Goal: Information Seeking & Learning: Learn about a topic

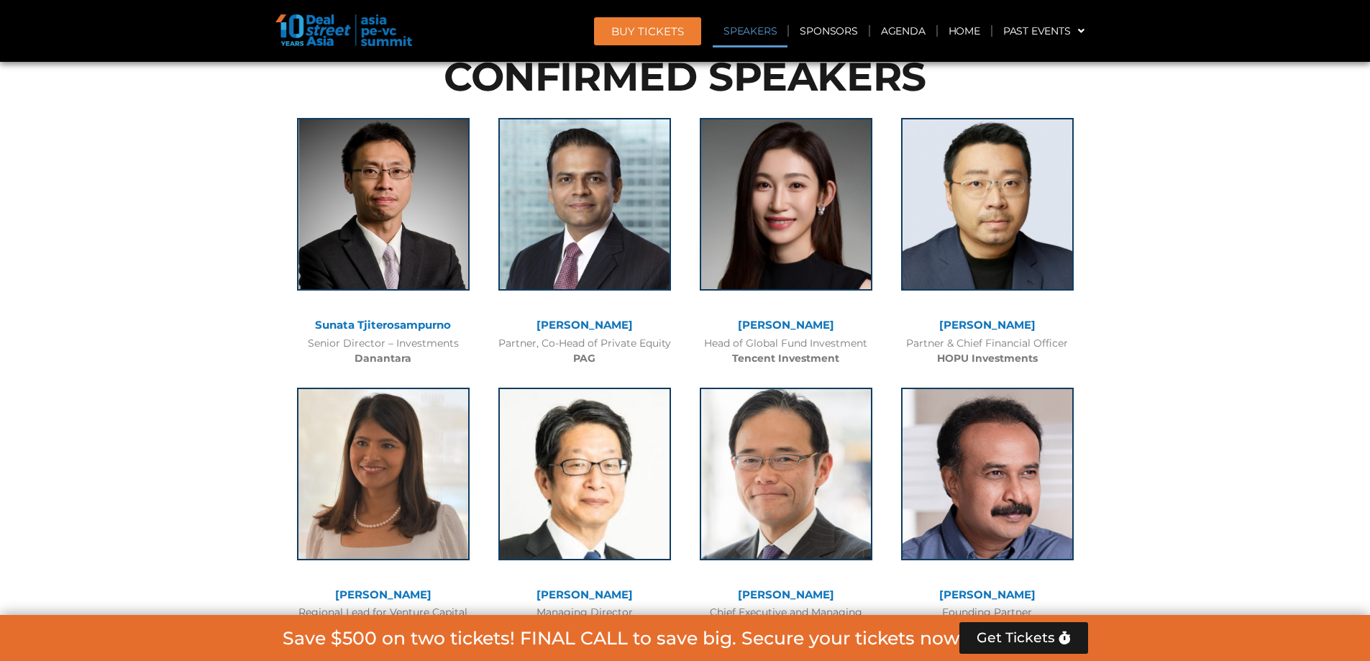
scroll to position [1654, 0]
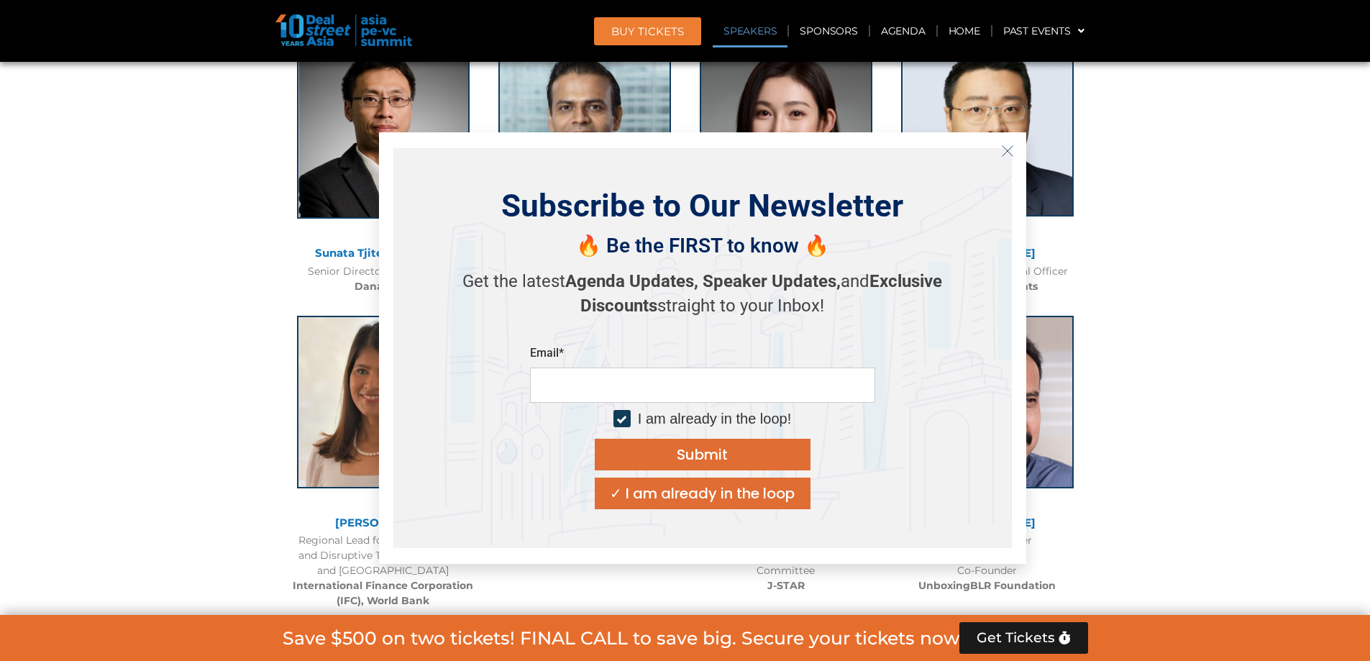
click at [997, 150] on button "Close" at bounding box center [1007, 150] width 23 height 23
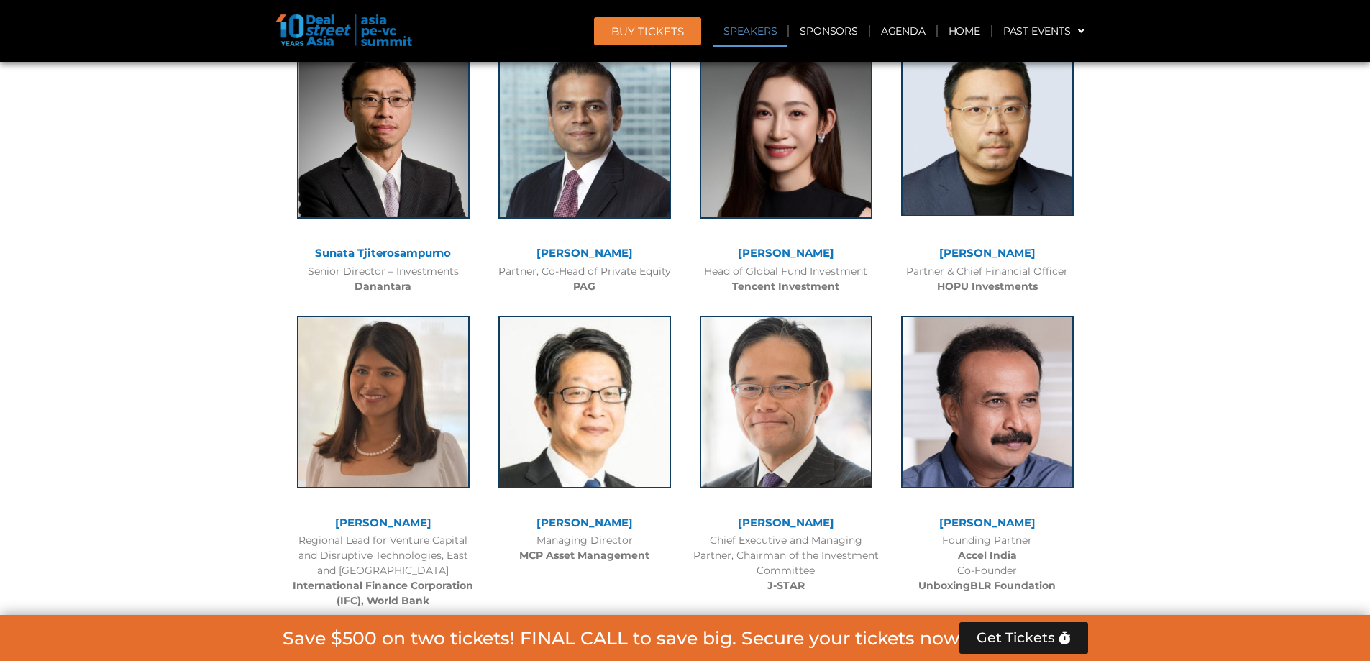
click at [1004, 149] on img at bounding box center [987, 130] width 173 height 173
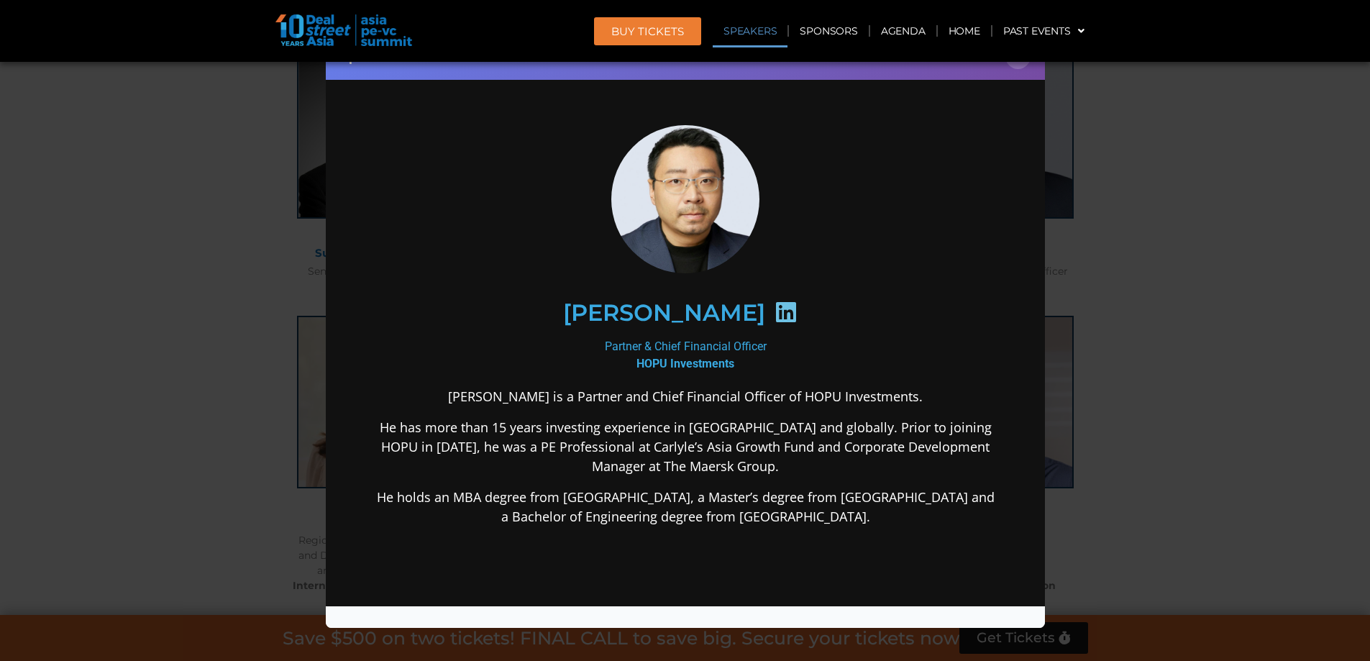
scroll to position [0, 0]
click at [1090, 265] on div "Speaker Profile ×" at bounding box center [685, 330] width 1370 height 661
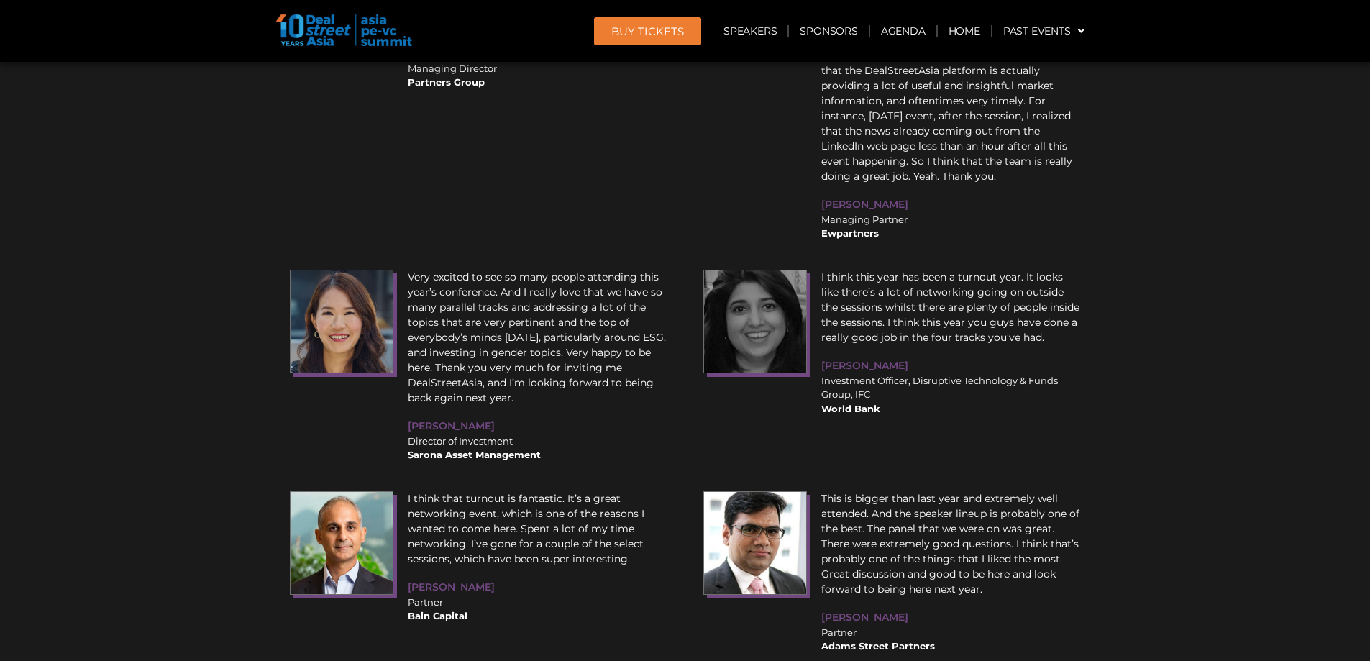
scroll to position [18446, 0]
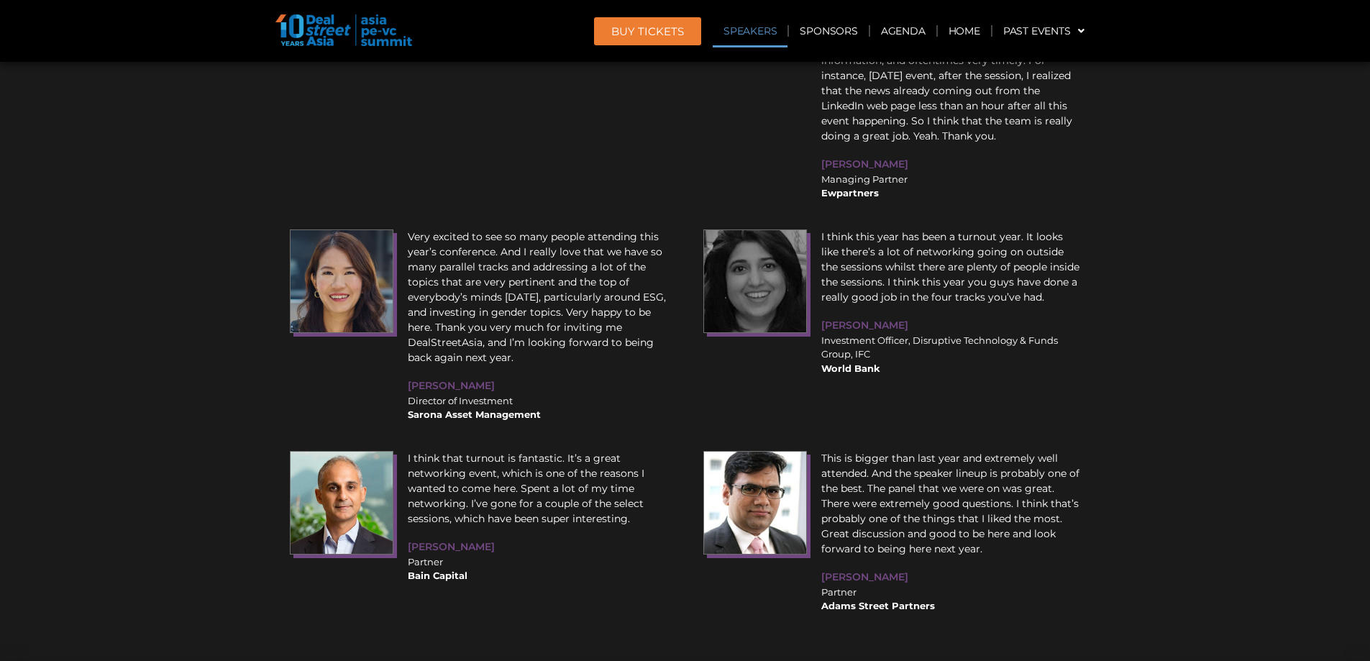
click at [738, 35] on link "Speakers" at bounding box center [750, 30] width 75 height 33
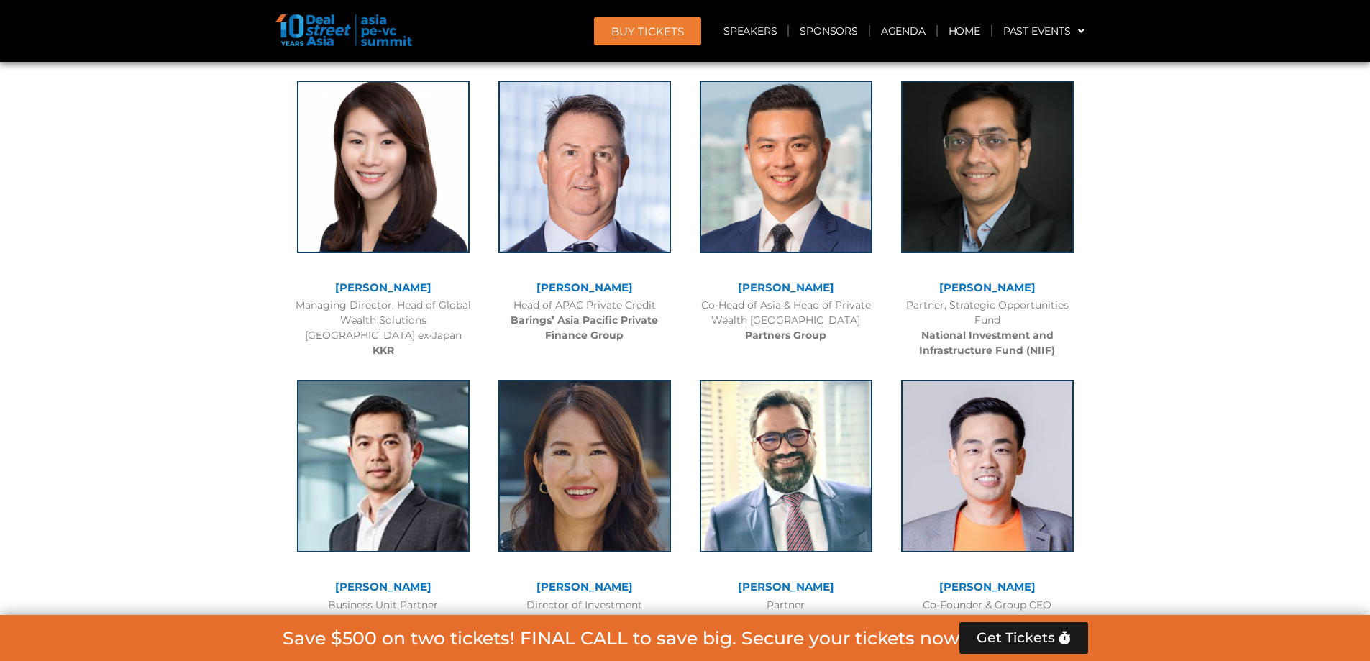
scroll to position [1577, 0]
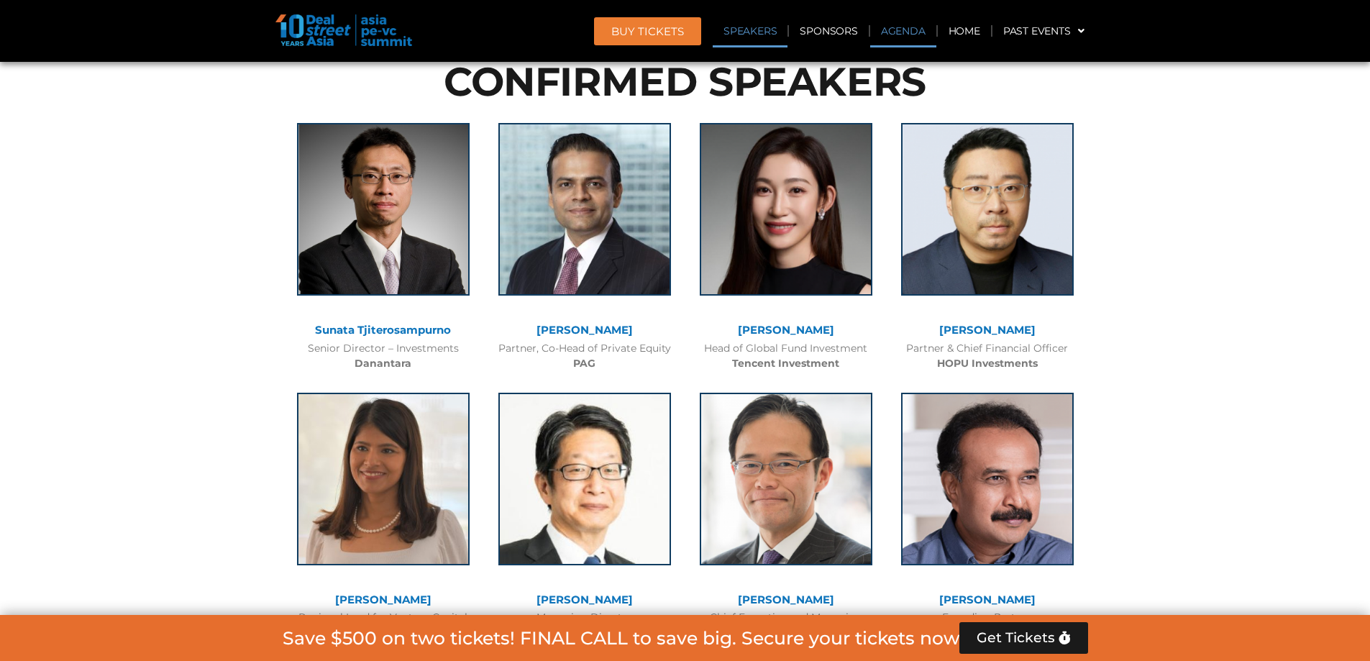
click at [910, 28] on link "Agenda" at bounding box center [903, 30] width 66 height 33
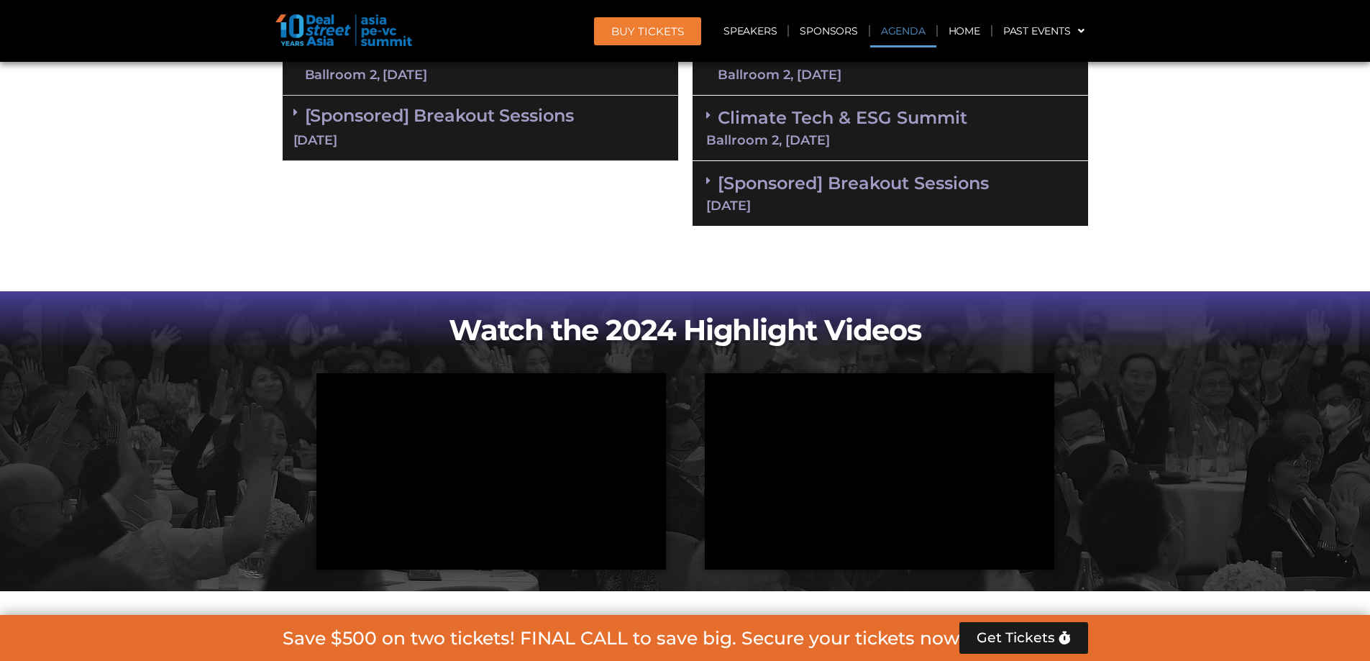
scroll to position [766, 0]
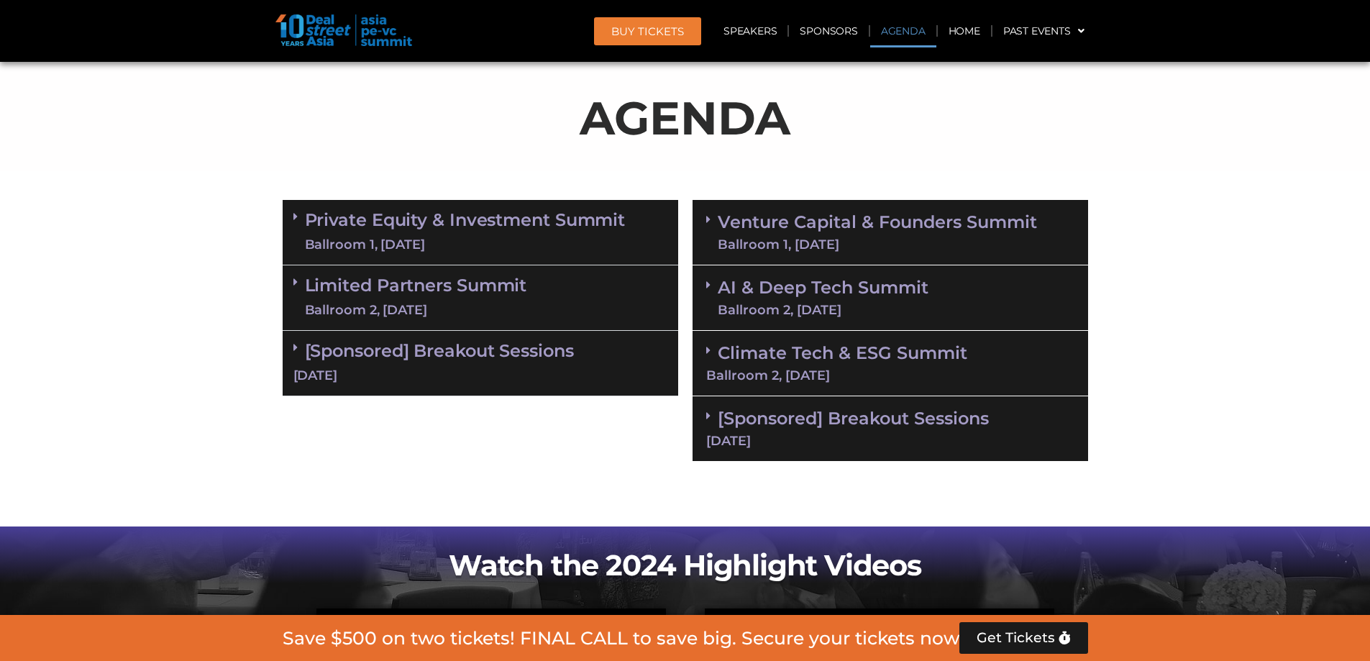
click at [419, 236] on div "Ballroom 1, [DATE]" at bounding box center [465, 245] width 321 height 18
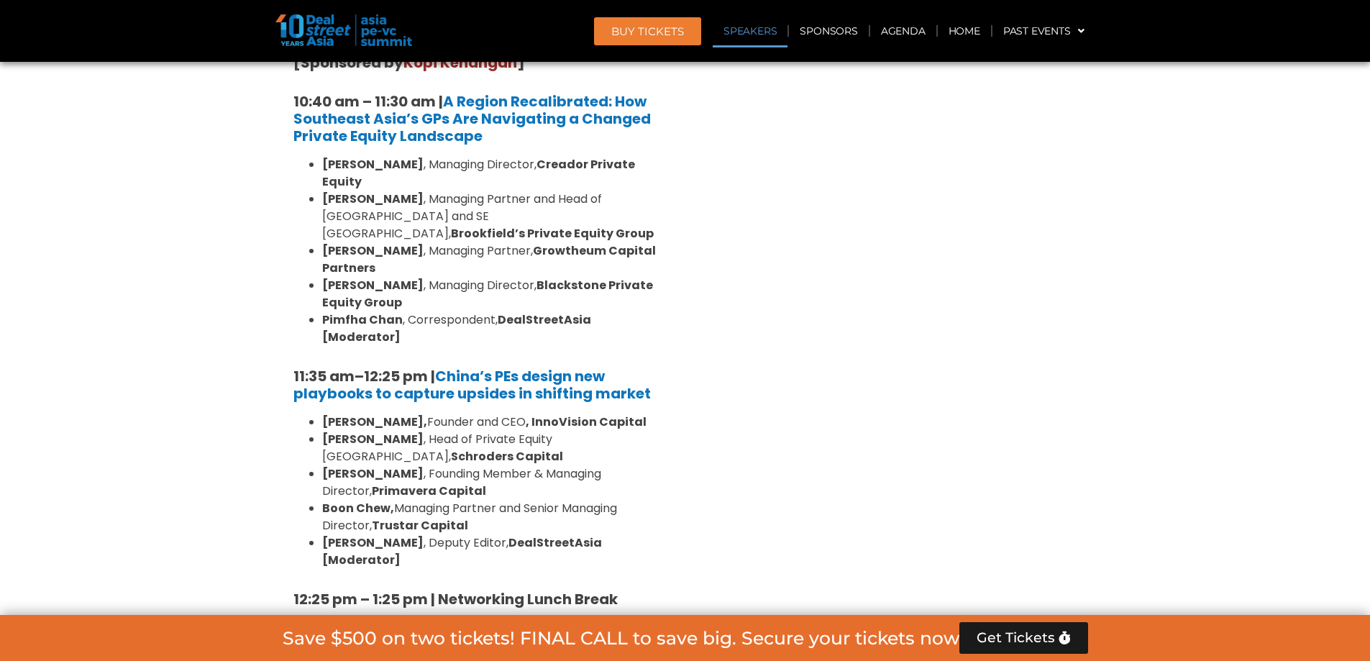
scroll to position [1485, 0]
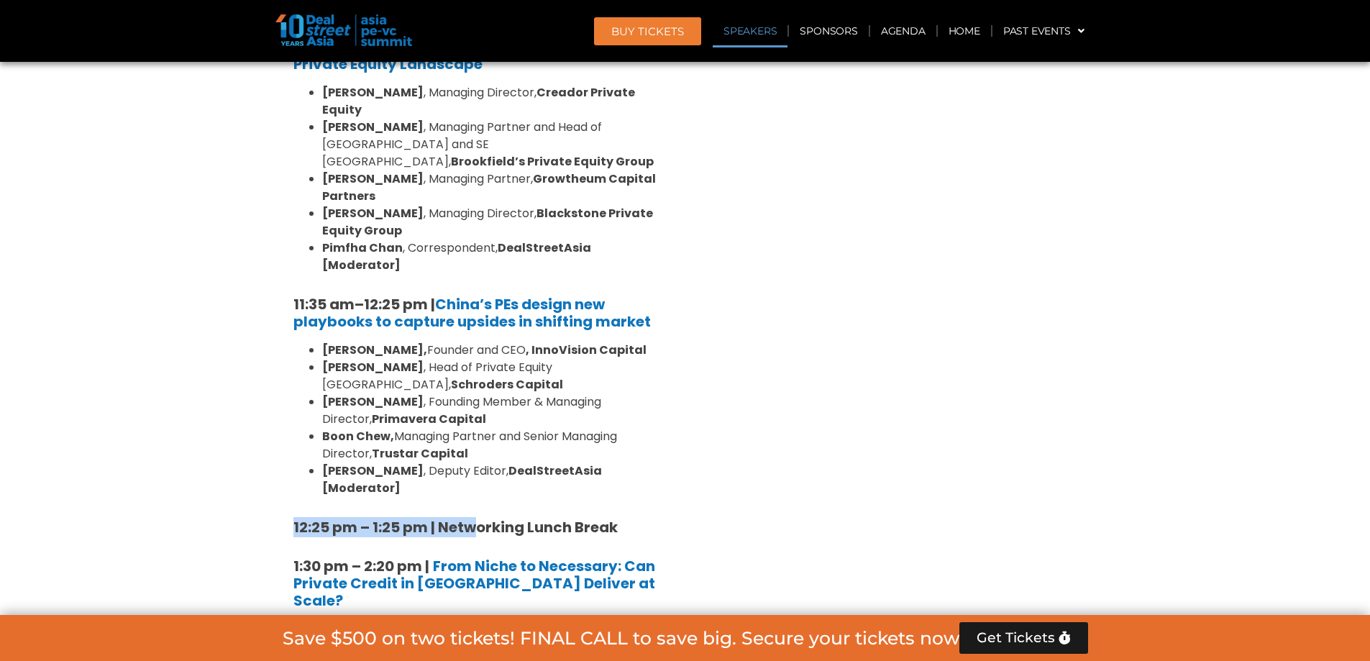
drag, startPoint x: 292, startPoint y: 426, endPoint x: 498, endPoint y: 426, distance: 206.3
click at [494, 426] on div "8:00 am – 9:00 am | Registration & Networking Coffee [Sponsored by Kopi Kenanga…" at bounding box center [480, 663] width 395 height 2235
click at [557, 556] on strong "From Niche to Necessary: Can Private Credit in [GEOGRAPHIC_DATA] Deliver at Sca…" at bounding box center [474, 583] width 362 height 55
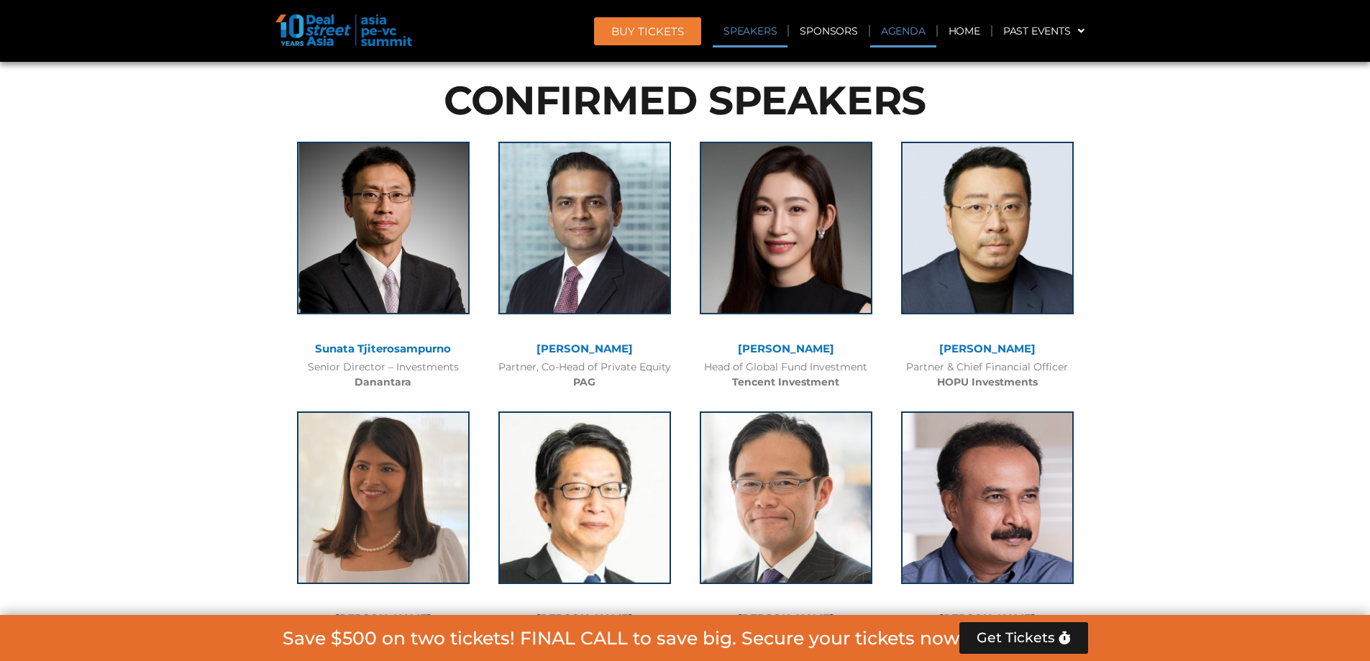
click at [890, 27] on link "Agenda" at bounding box center [903, 30] width 66 height 33
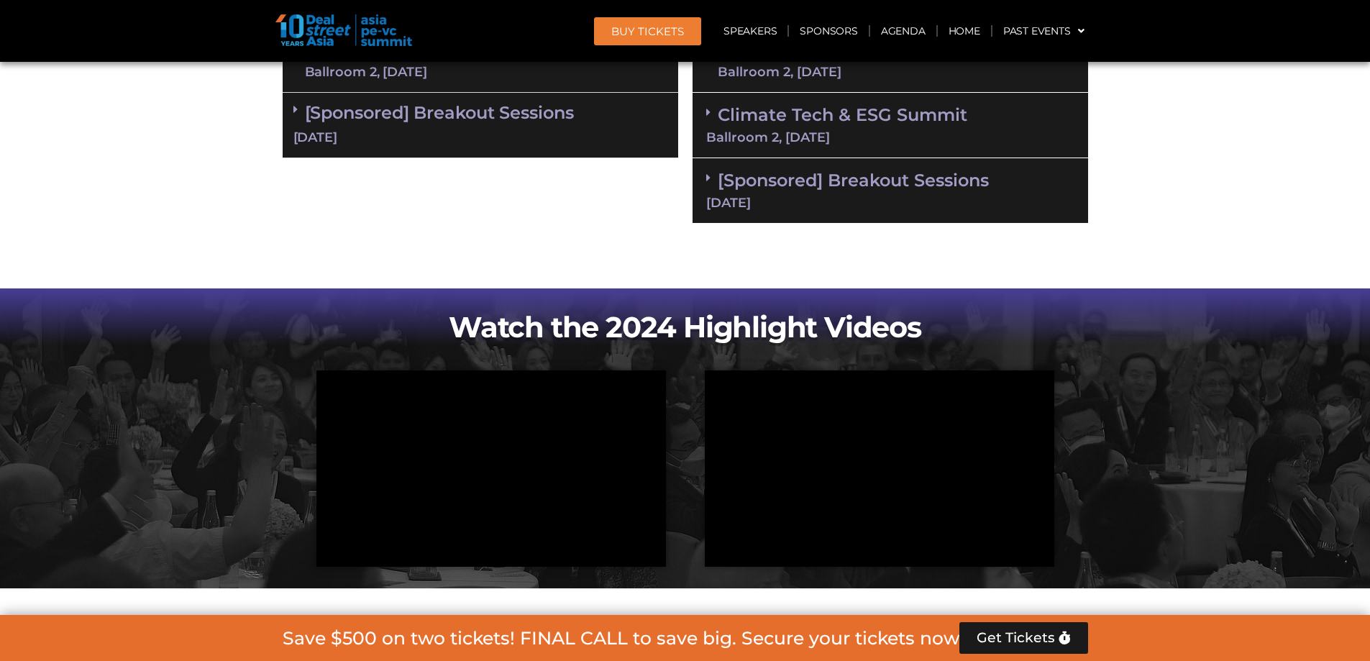
scroll to position [869, 0]
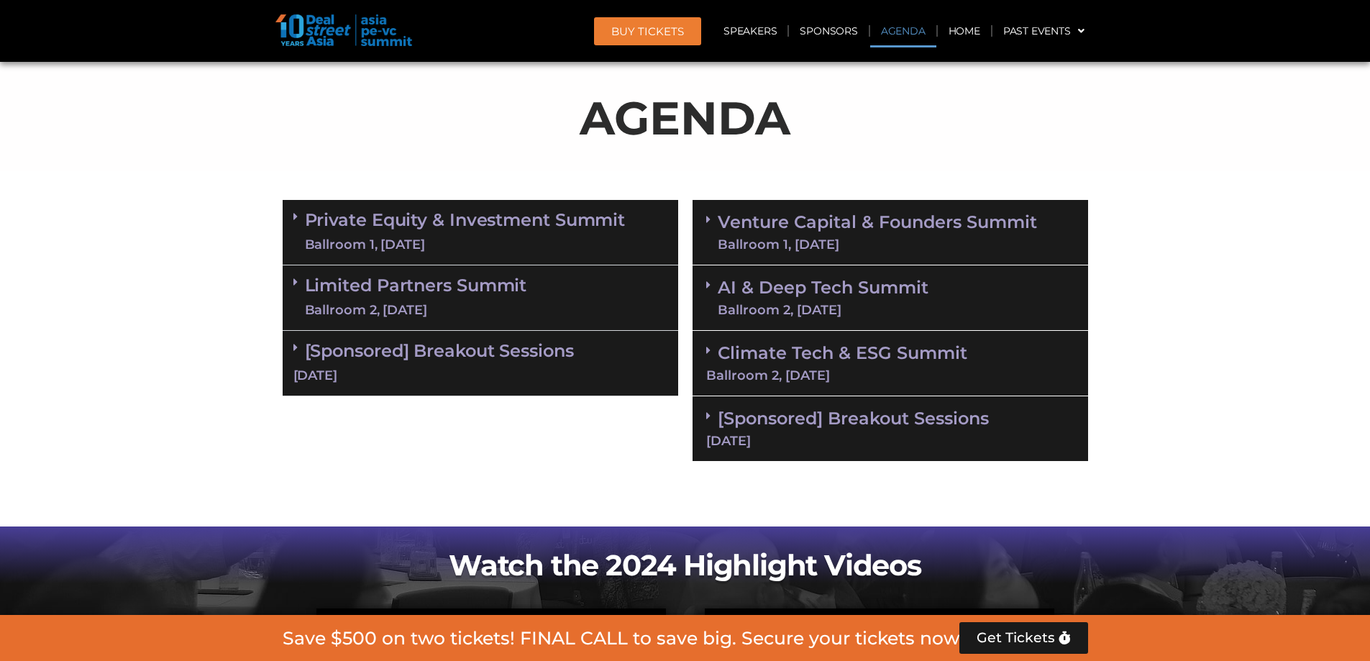
click at [404, 220] on link "Private Equity & Investment Summit Ballroom 1, [DATE]" at bounding box center [465, 232] width 321 height 43
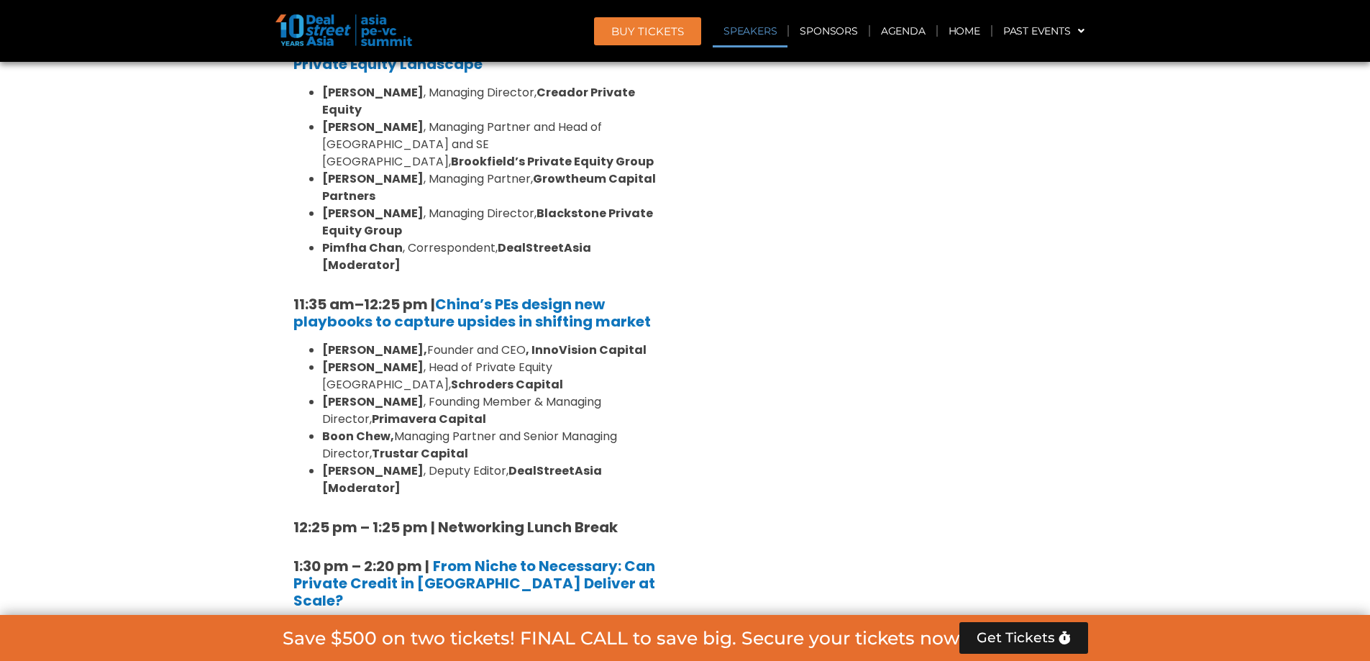
scroll to position [1804, 0]
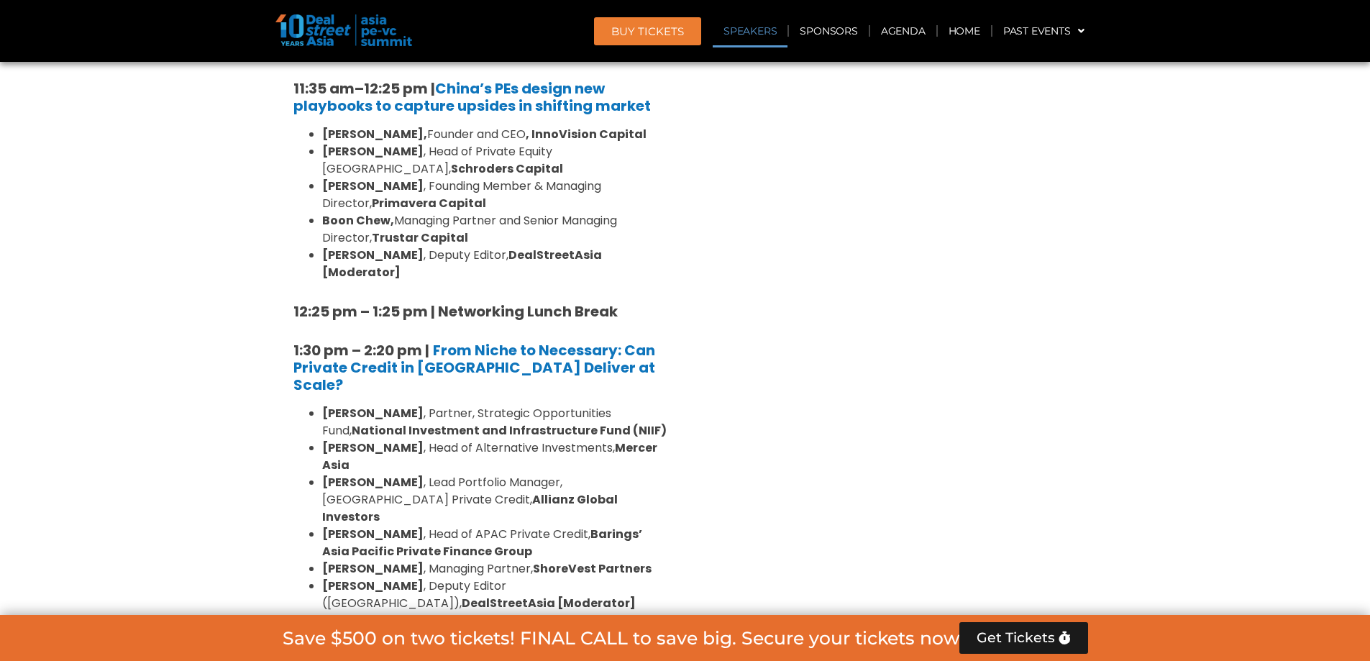
click at [408, 474] on strong "[PERSON_NAME]" at bounding box center [372, 482] width 101 height 17
drag, startPoint x: 409, startPoint y: 445, endPoint x: 554, endPoint y: 429, distance: 146.2
click at [554, 577] on li "[PERSON_NAME] , Deputy Editor ([GEOGRAPHIC_DATA]), DealStreetAsia [Moderator]" at bounding box center [494, 594] width 345 height 35
click at [553, 595] on strong "DealStreetAsia [Moderator]" at bounding box center [549, 603] width 174 height 17
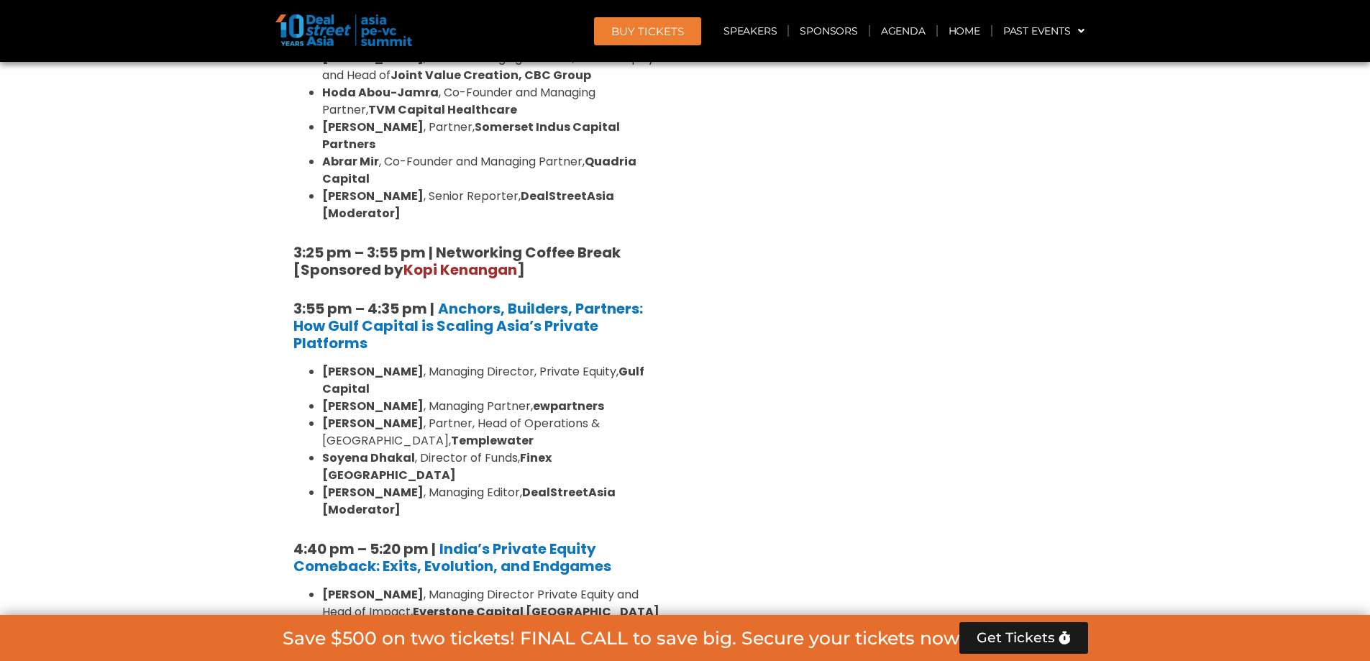
scroll to position [2163, 0]
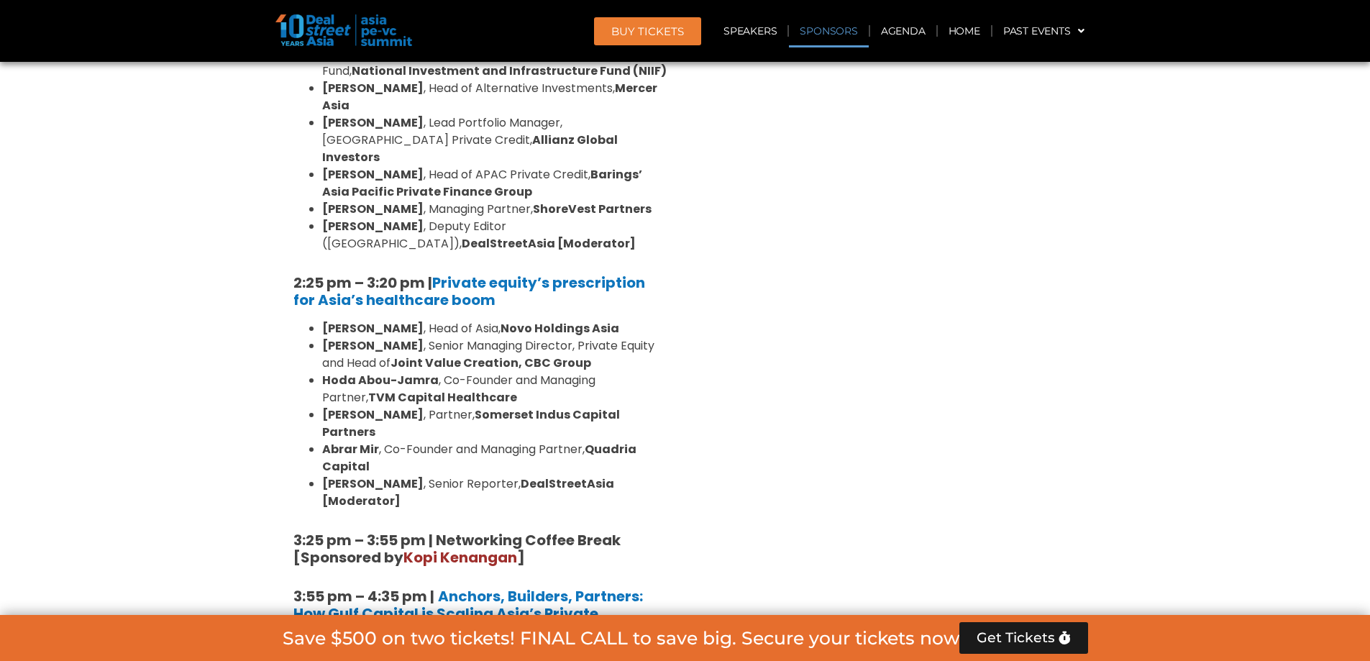
click at [814, 23] on link "Sponsors" at bounding box center [828, 30] width 79 height 33
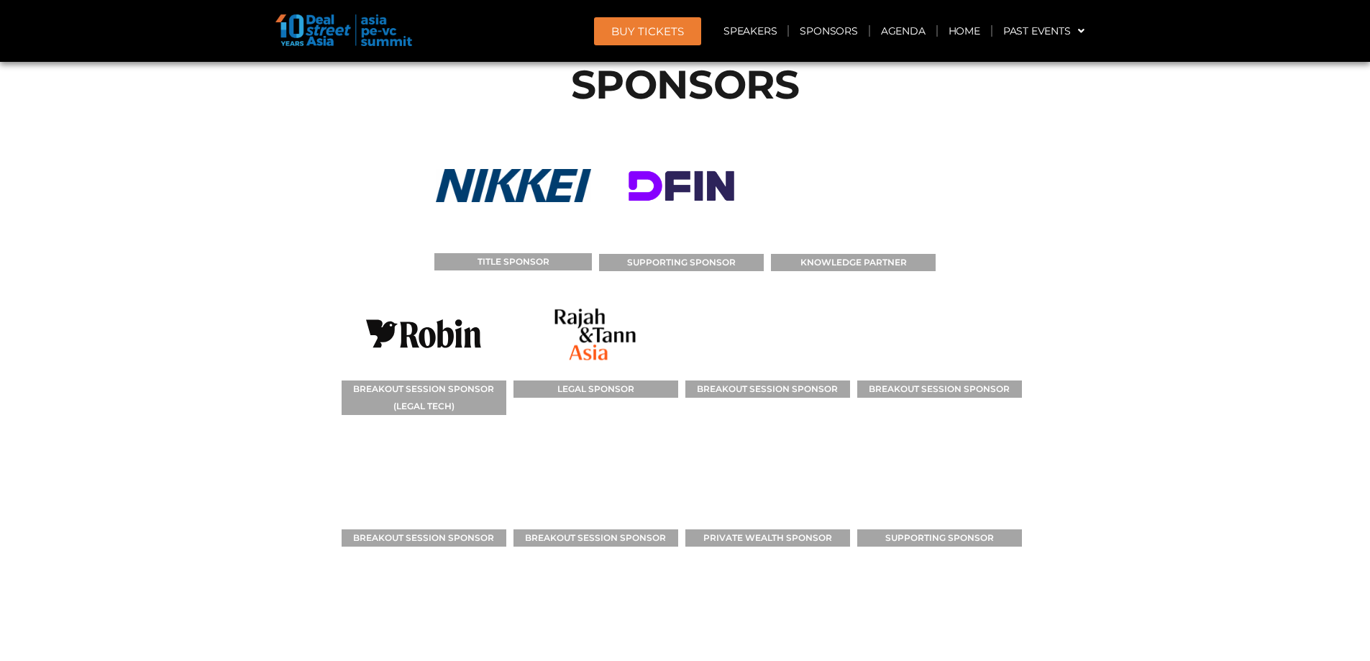
scroll to position [13599, 0]
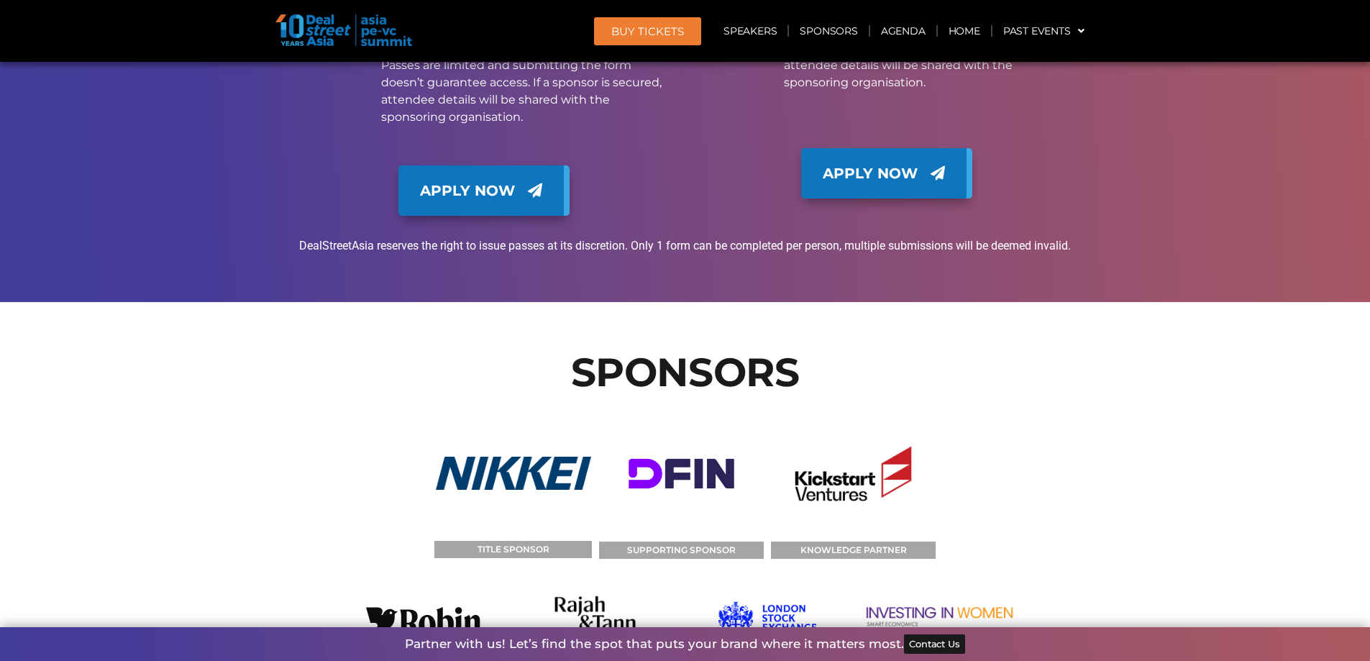
scroll to position [13527, 0]
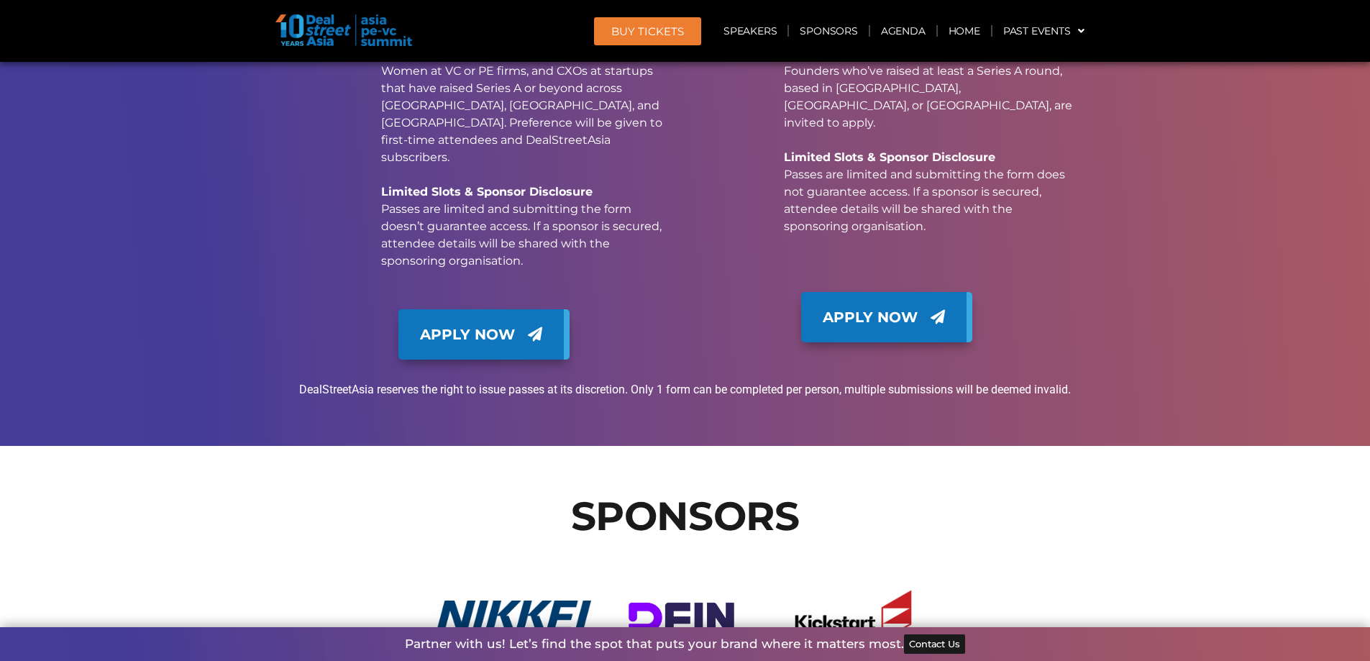
scroll to position [13024, 0]
